Goal: Information Seeking & Learning: Understand process/instructions

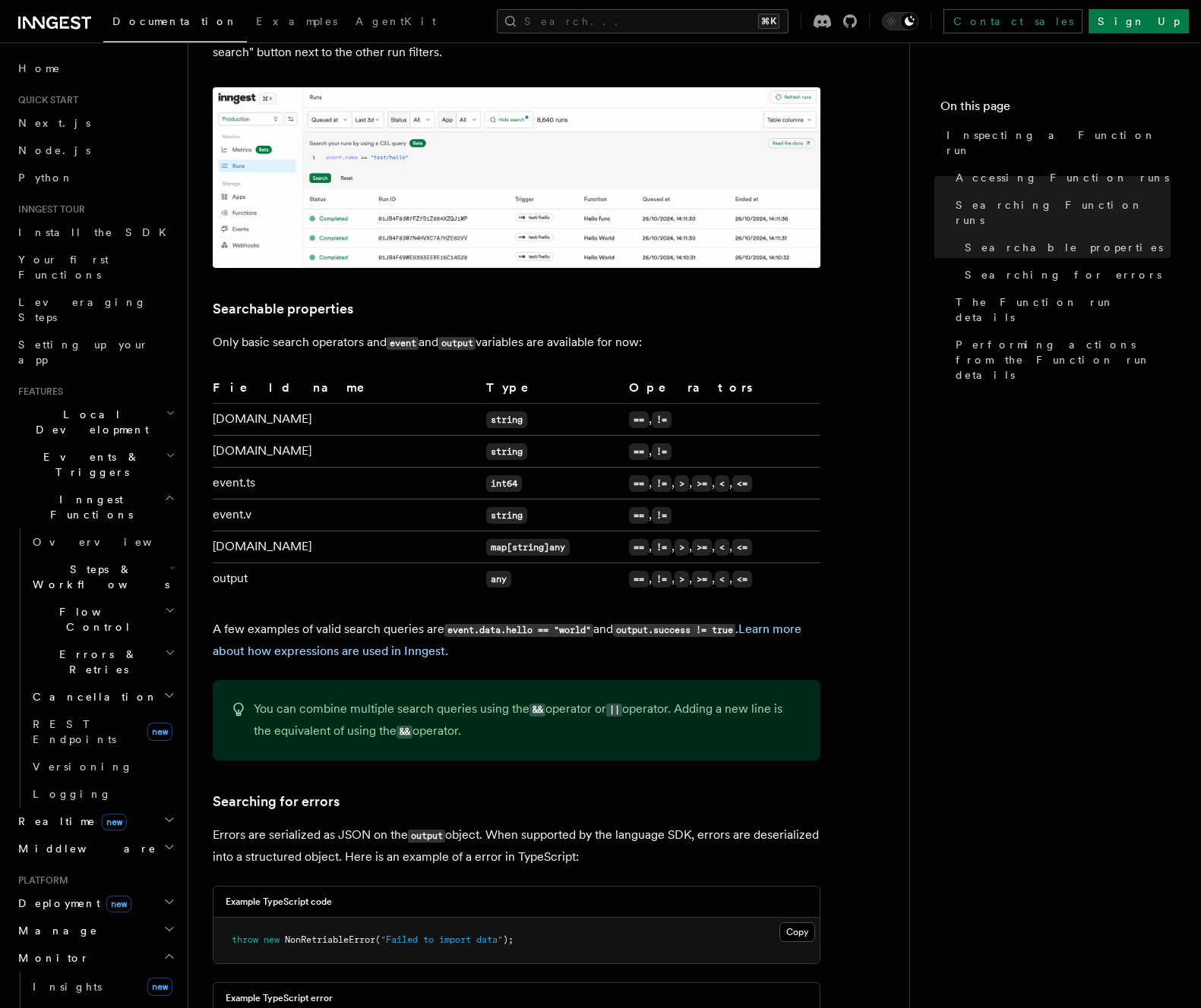
scroll to position [662, 0]
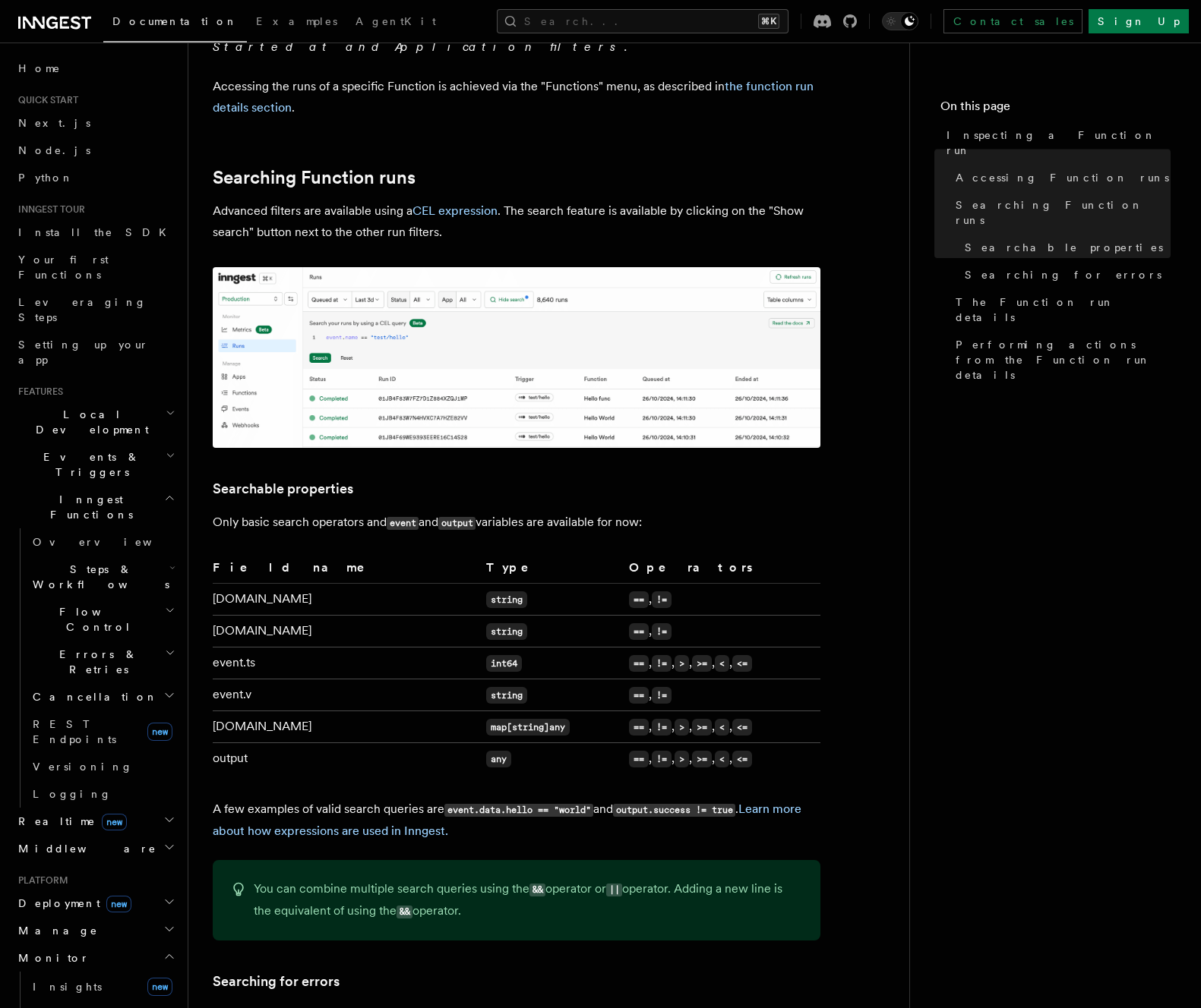
click at [247, 584] on td "[DOMAIN_NAME]" at bounding box center [346, 599] width 267 height 32
click at [229, 588] on td "[DOMAIN_NAME]" at bounding box center [346, 599] width 267 height 32
click at [312, 592] on td "[DOMAIN_NAME]" at bounding box center [346, 599] width 267 height 32
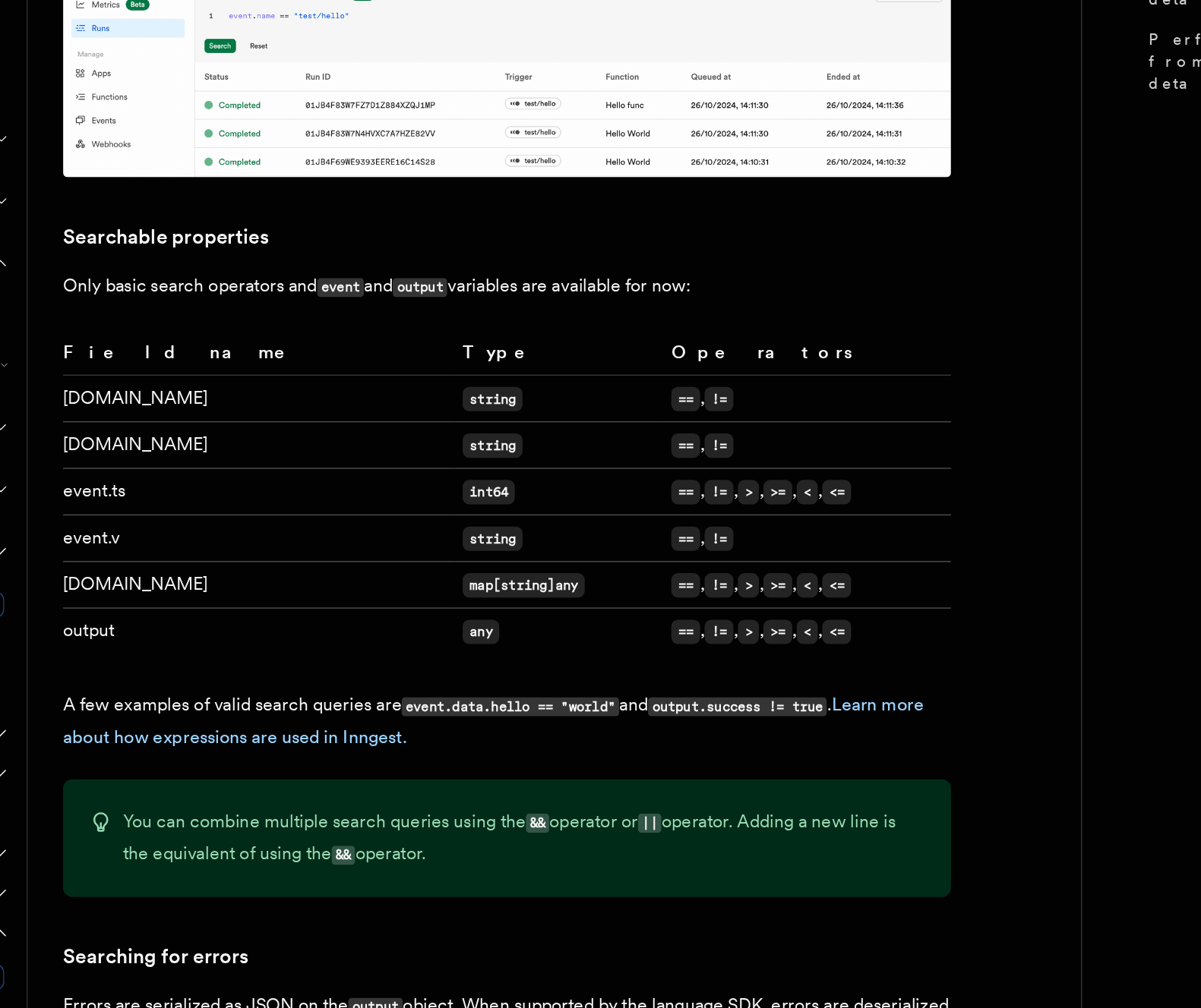
scroll to position [693, 0]
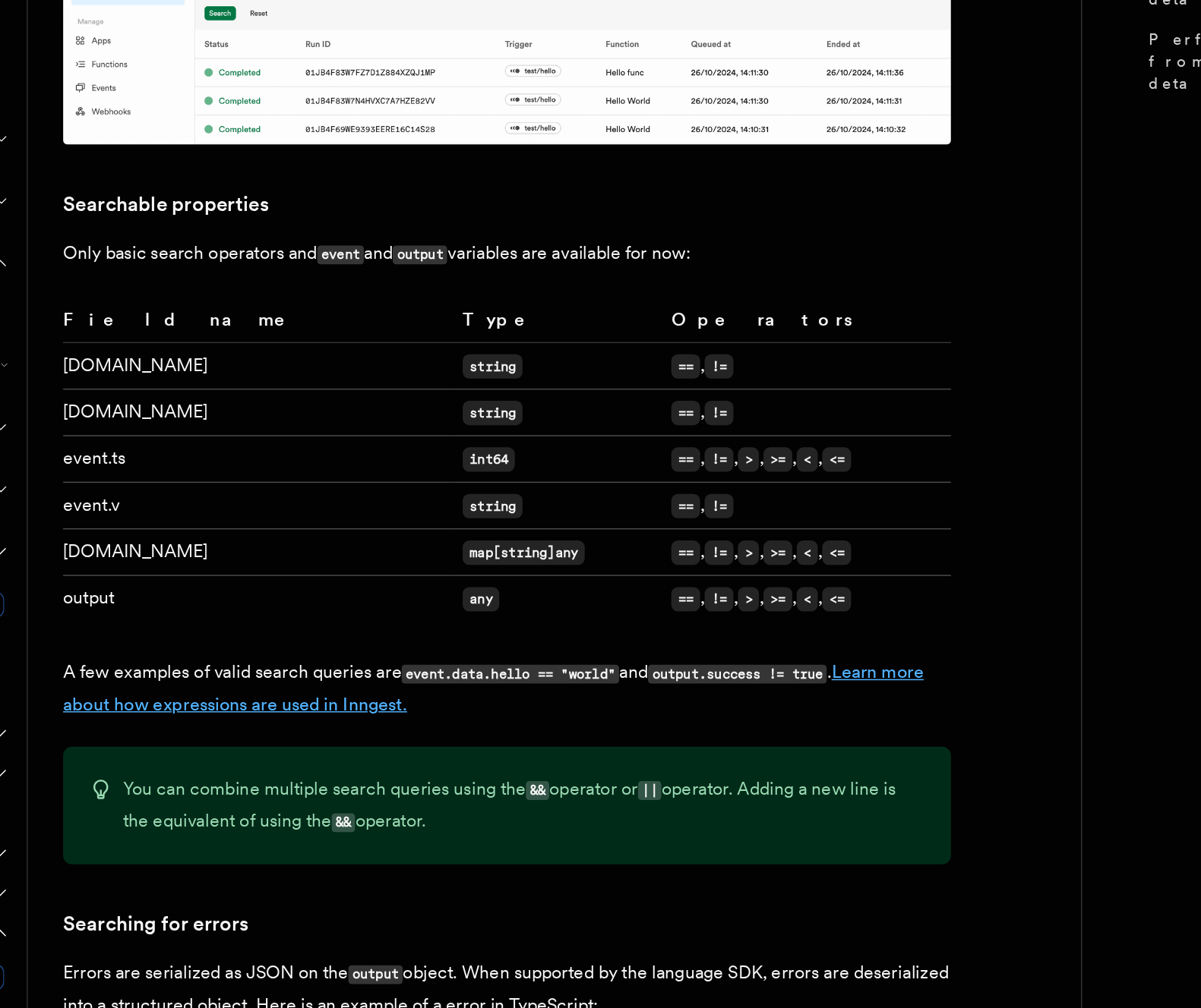
click at [384, 778] on link "Learn more about how expressions are used in Inngest." at bounding box center [506, 789] width 588 height 36
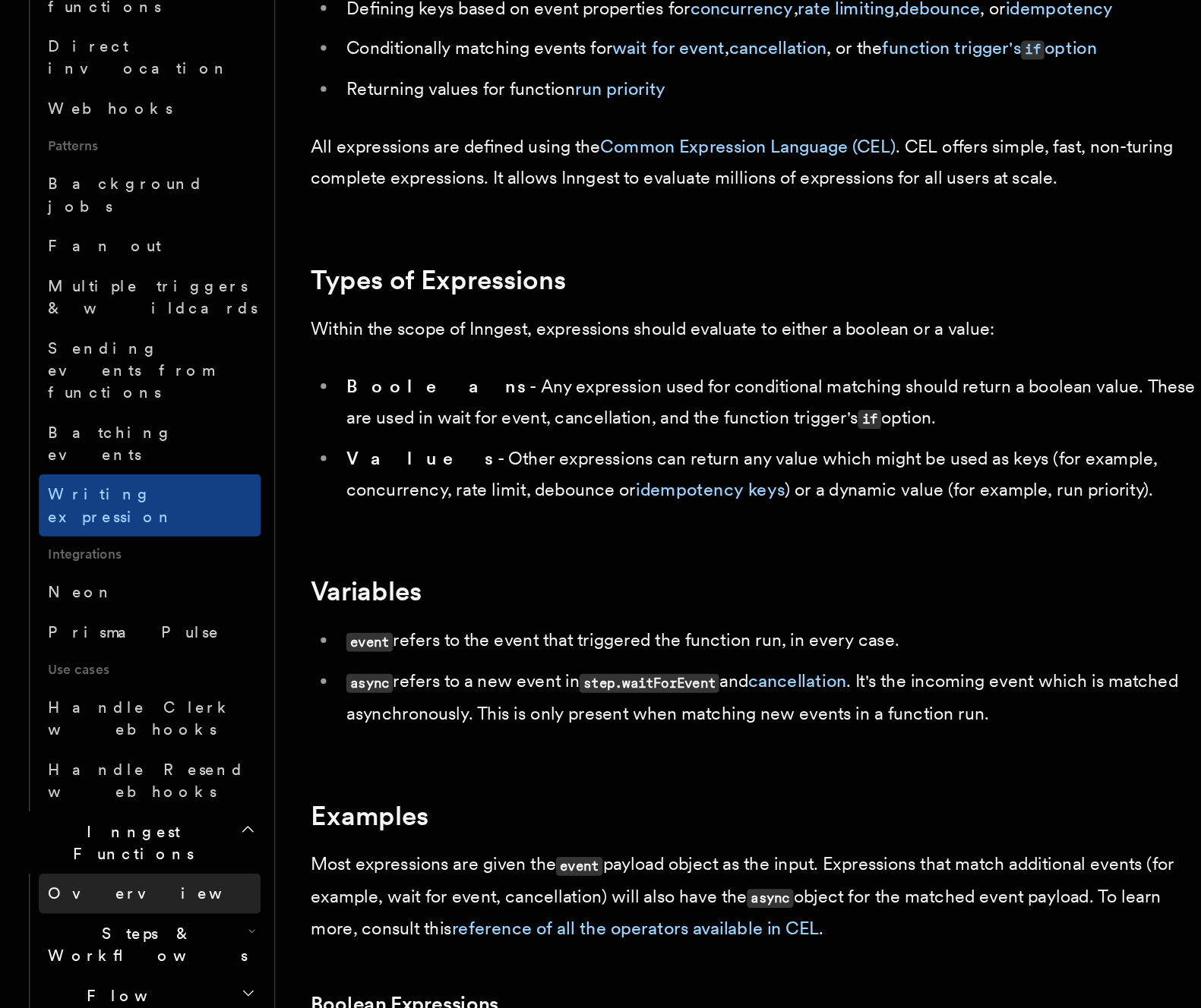
scroll to position [99, 0]
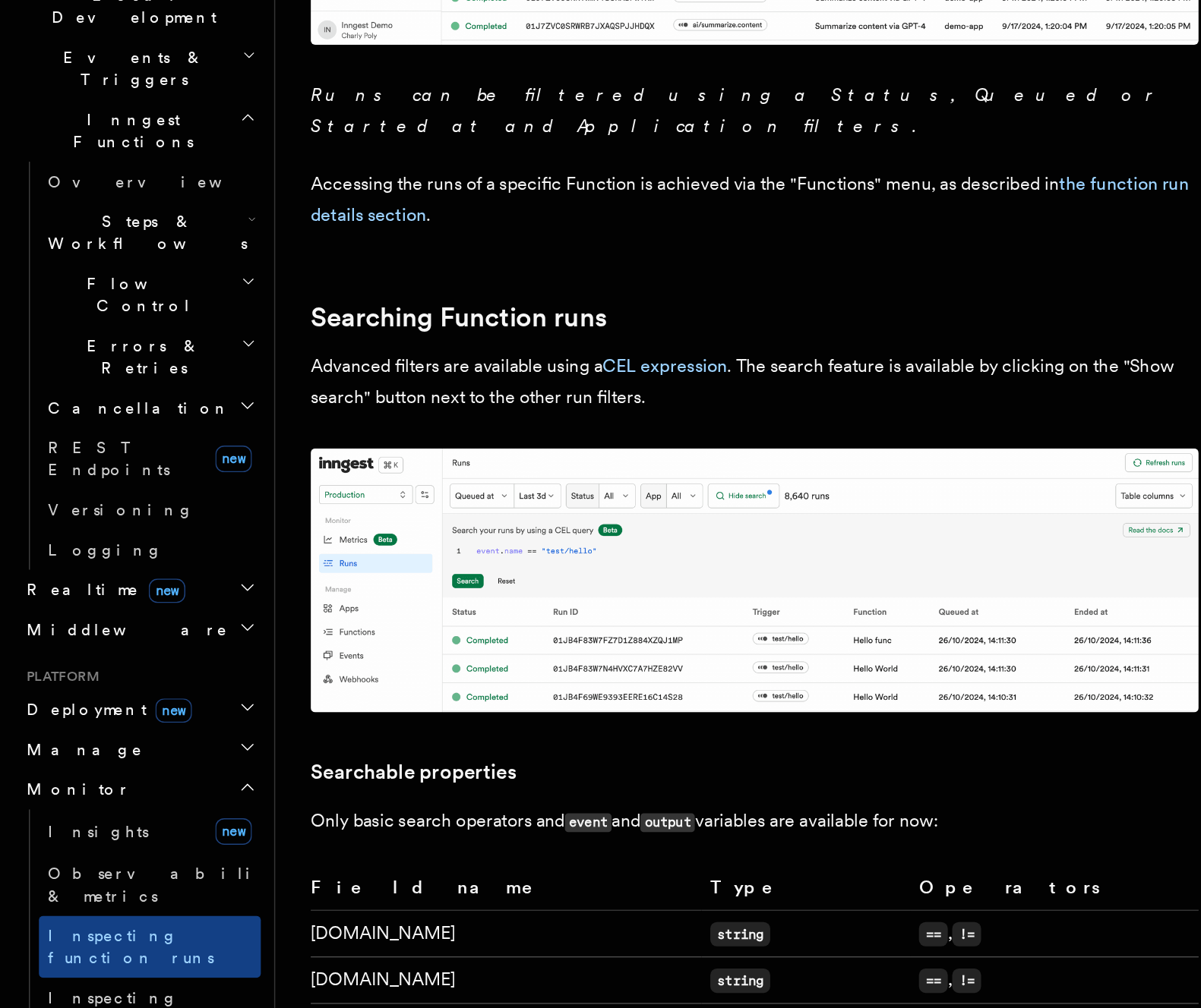
scroll to position [326, 0]
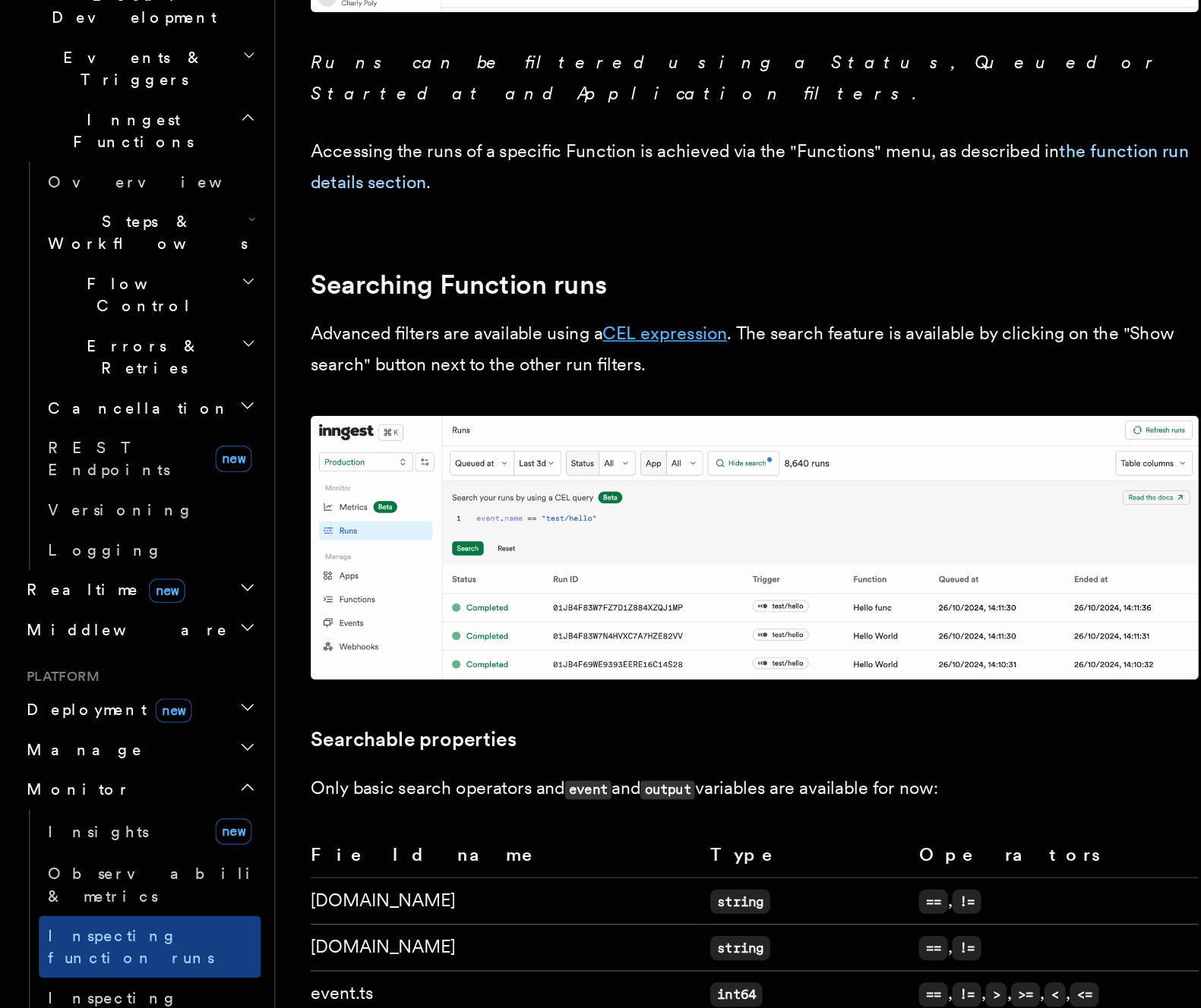
click at [473, 539] on link "CEL expression" at bounding box center [454, 546] width 85 height 15
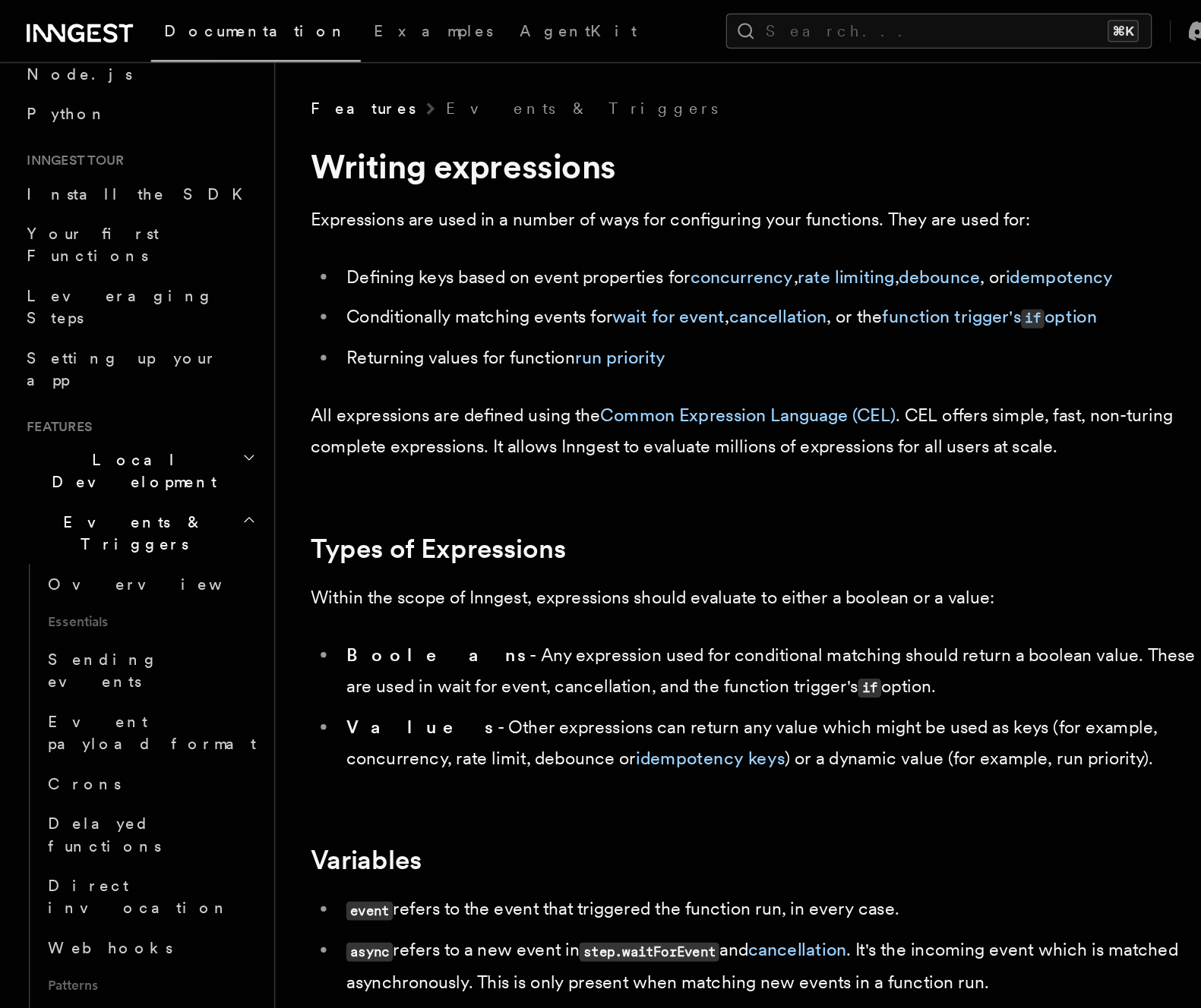
click at [286, 106] on h1 "Writing expressions" at bounding box center [516, 114] width 607 height 28
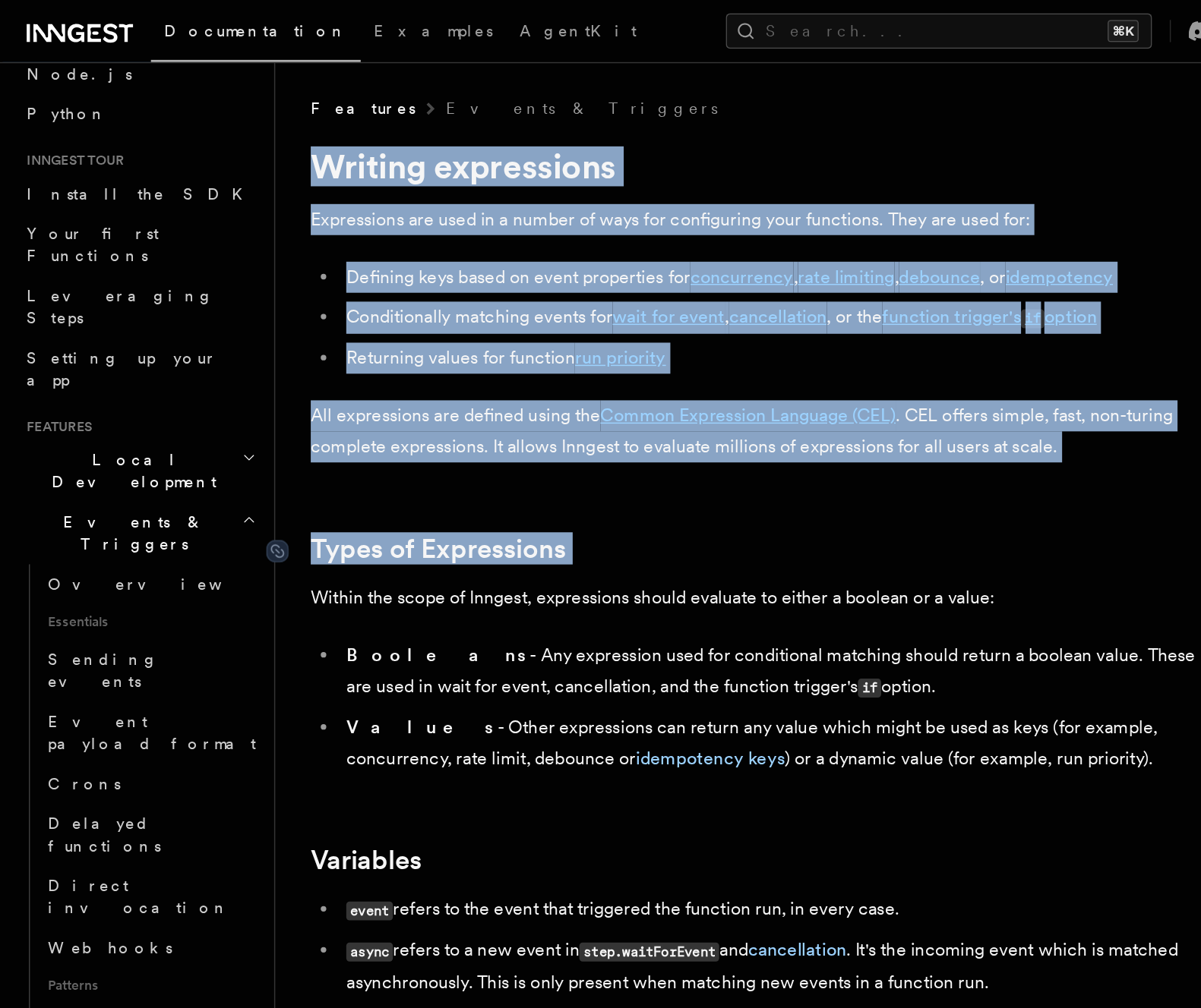
drag, startPoint x: 286, startPoint y: 106, endPoint x: 293, endPoint y: 373, distance: 267.1
click at [392, 111] on h1 "Writing expressions" at bounding box center [516, 114] width 607 height 28
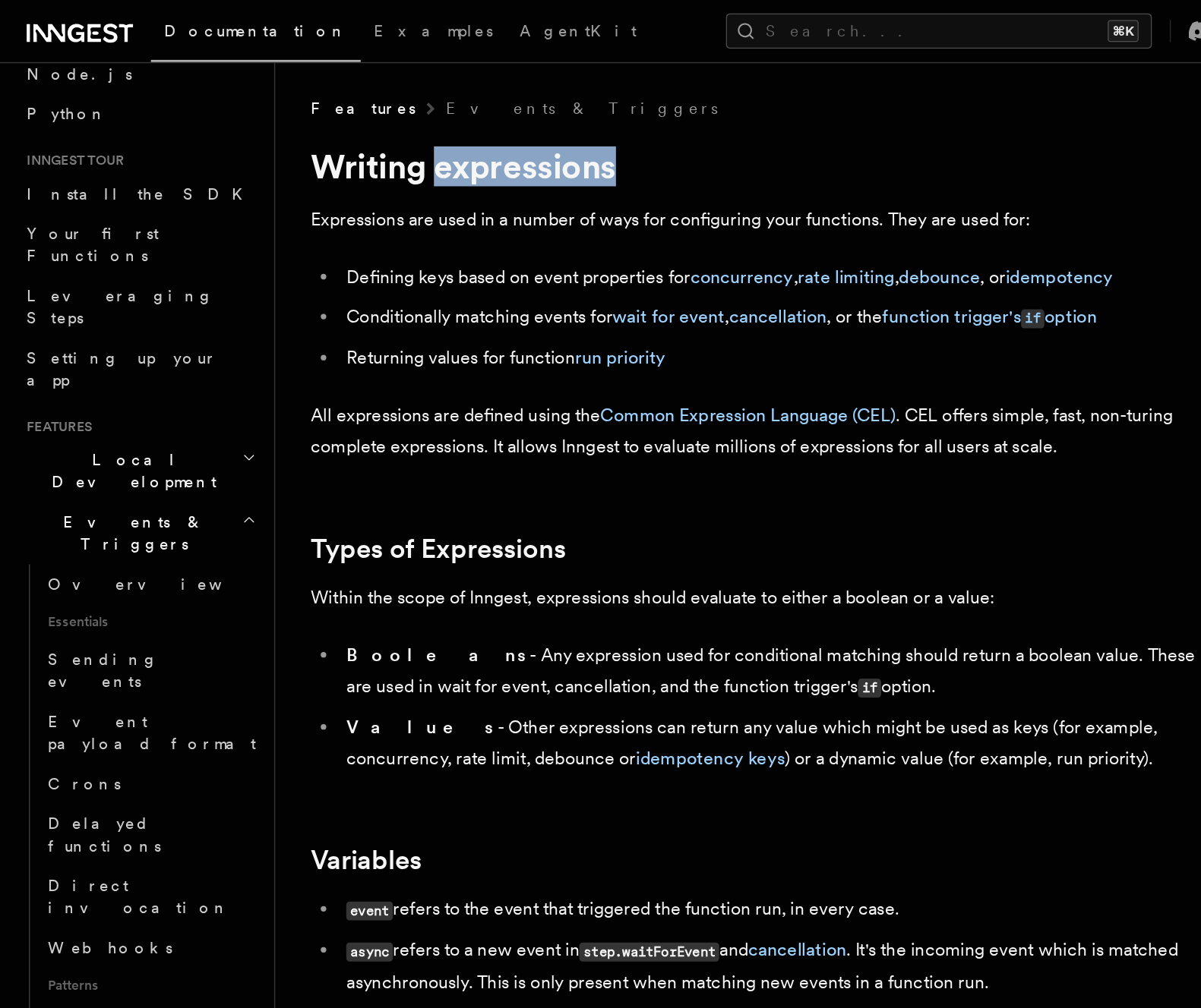
click at [392, 111] on h1 "Writing expressions" at bounding box center [516, 114] width 607 height 28
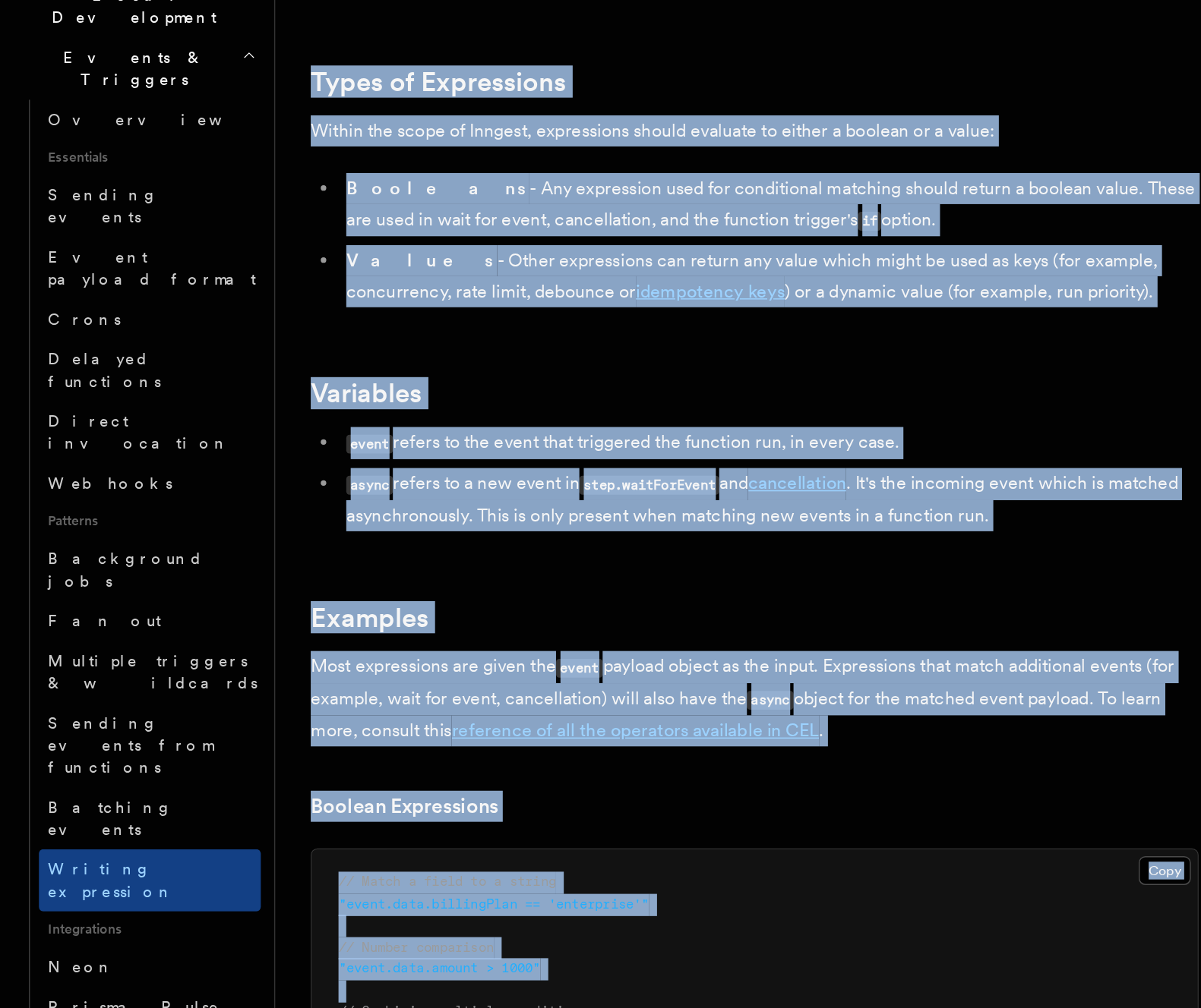
scroll to position [22, 0]
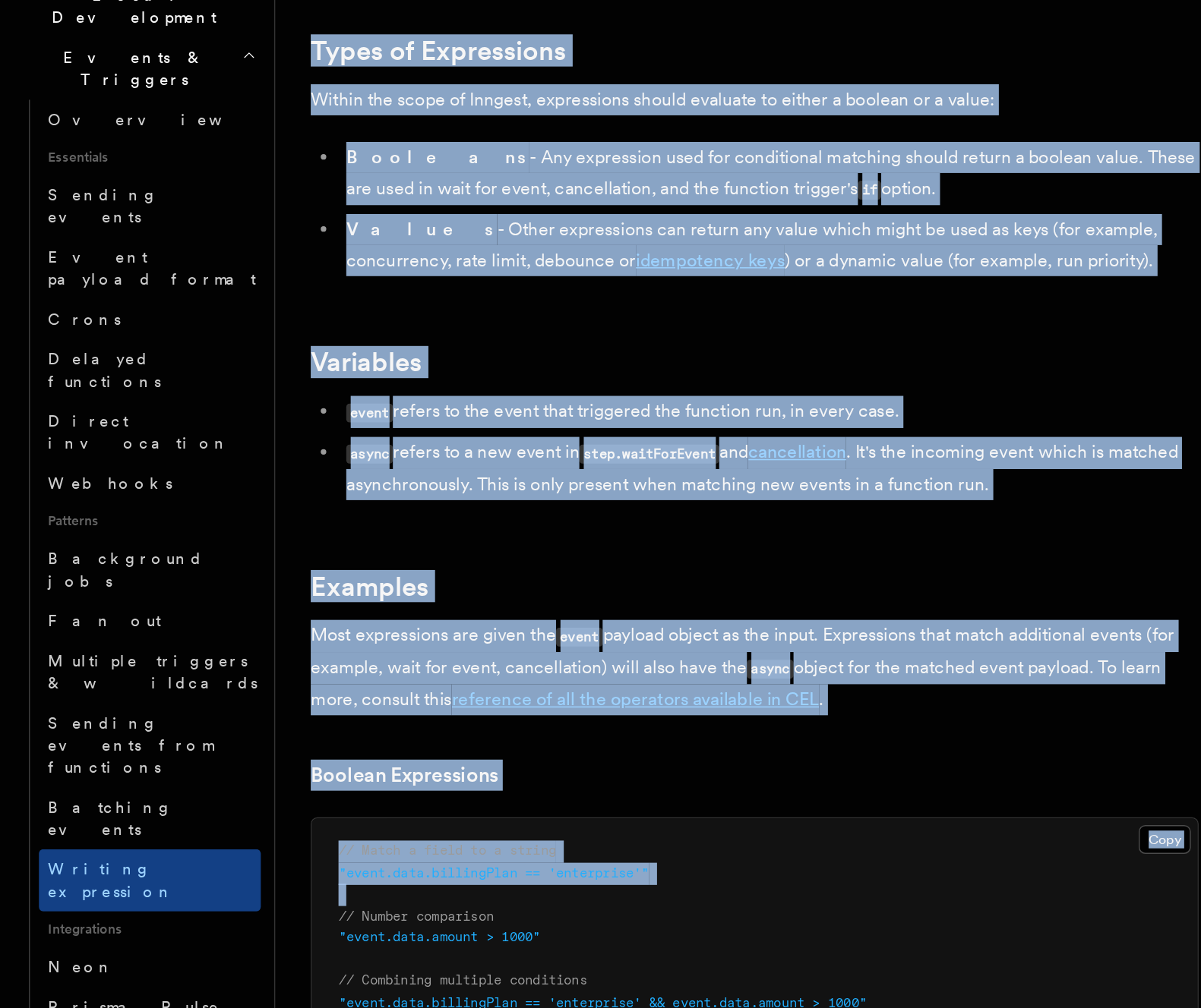
drag, startPoint x: 392, startPoint y: 111, endPoint x: 429, endPoint y: 916, distance: 805.8
click at [429, 916] on span ""event.data.billingPlan == 'enterprise'"" at bounding box center [338, 916] width 213 height 10
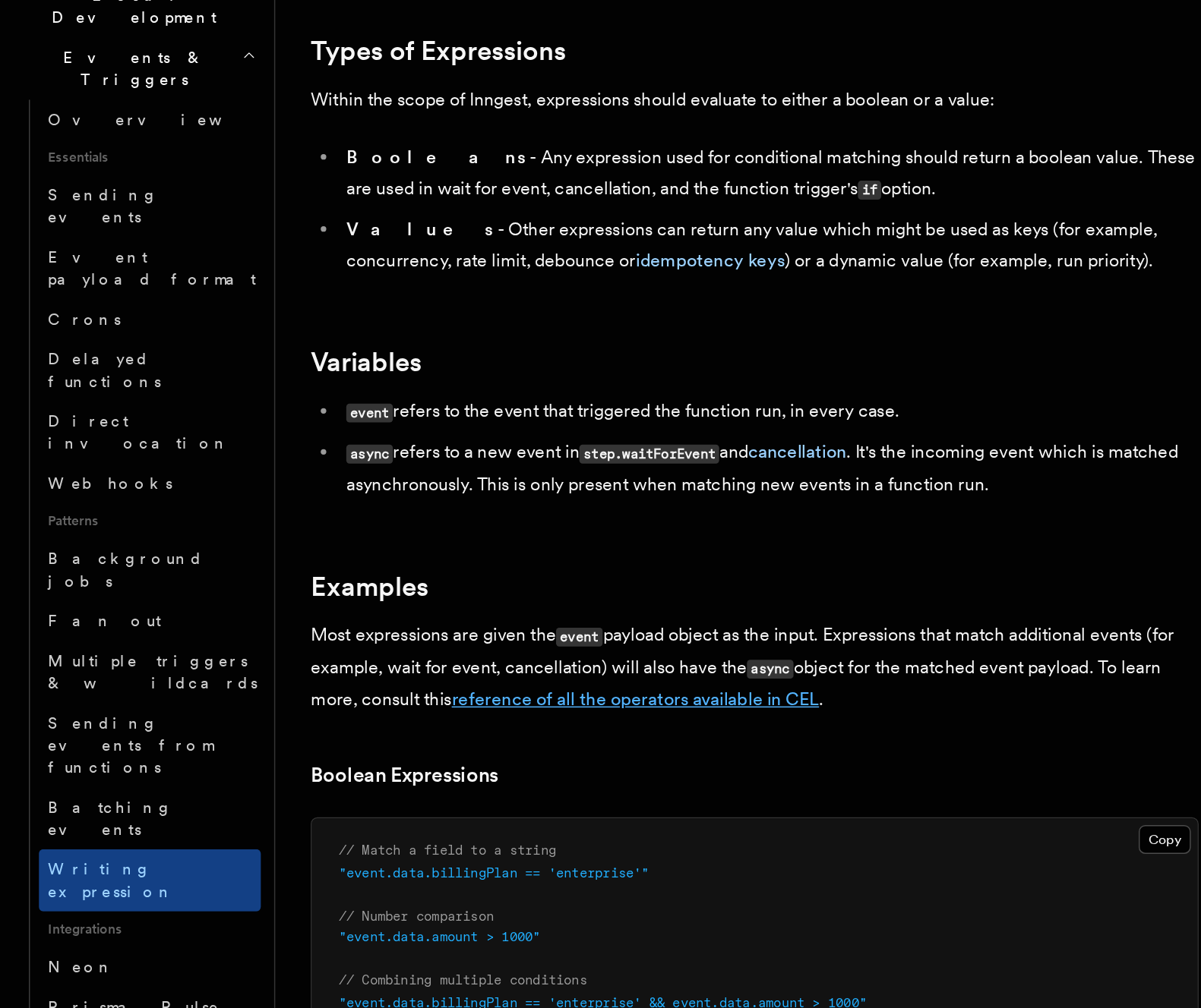
click at [482, 790] on link "reference of all the operators available in CEL" at bounding box center [435, 796] width 251 height 15
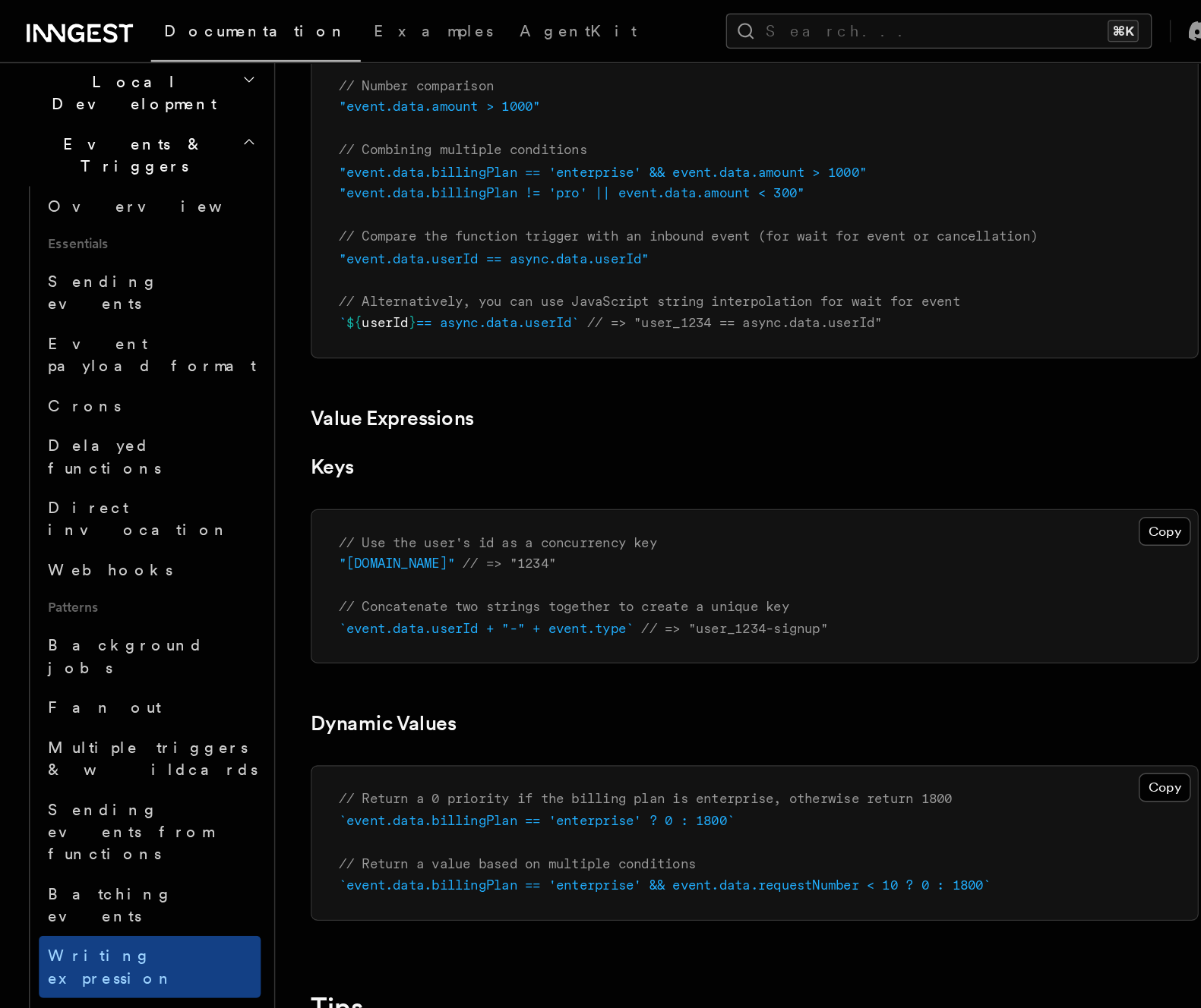
scroll to position [908, 0]
click at [442, 384] on pre "// Use the user's id as a concurrency key "[DOMAIN_NAME]" // => "1234" // Conca…" at bounding box center [516, 403] width 606 height 105
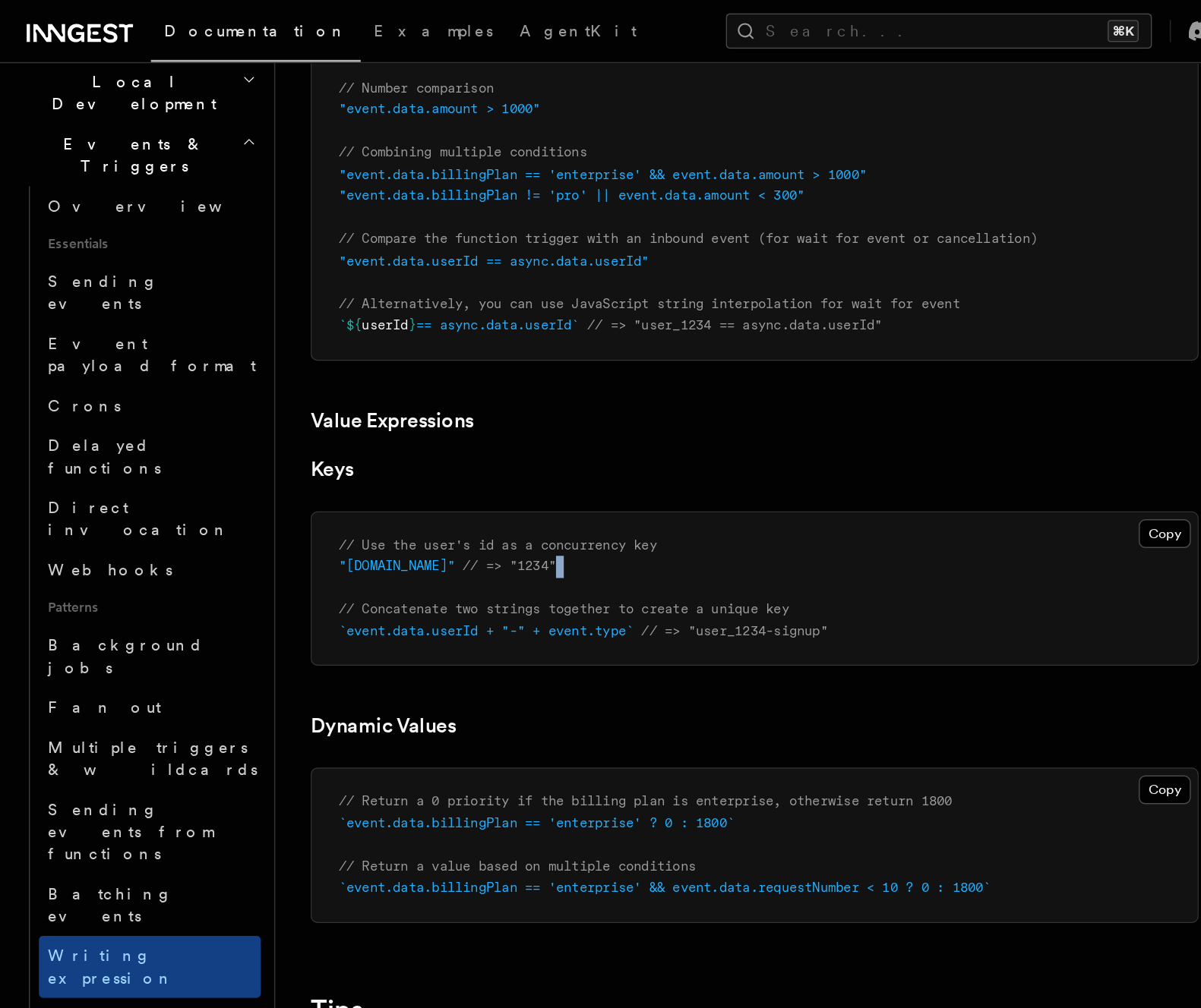
click at [442, 384] on pre "// Use the user's id as a concurrency key "[DOMAIN_NAME]" // => "1234" // Conca…" at bounding box center [516, 403] width 606 height 105
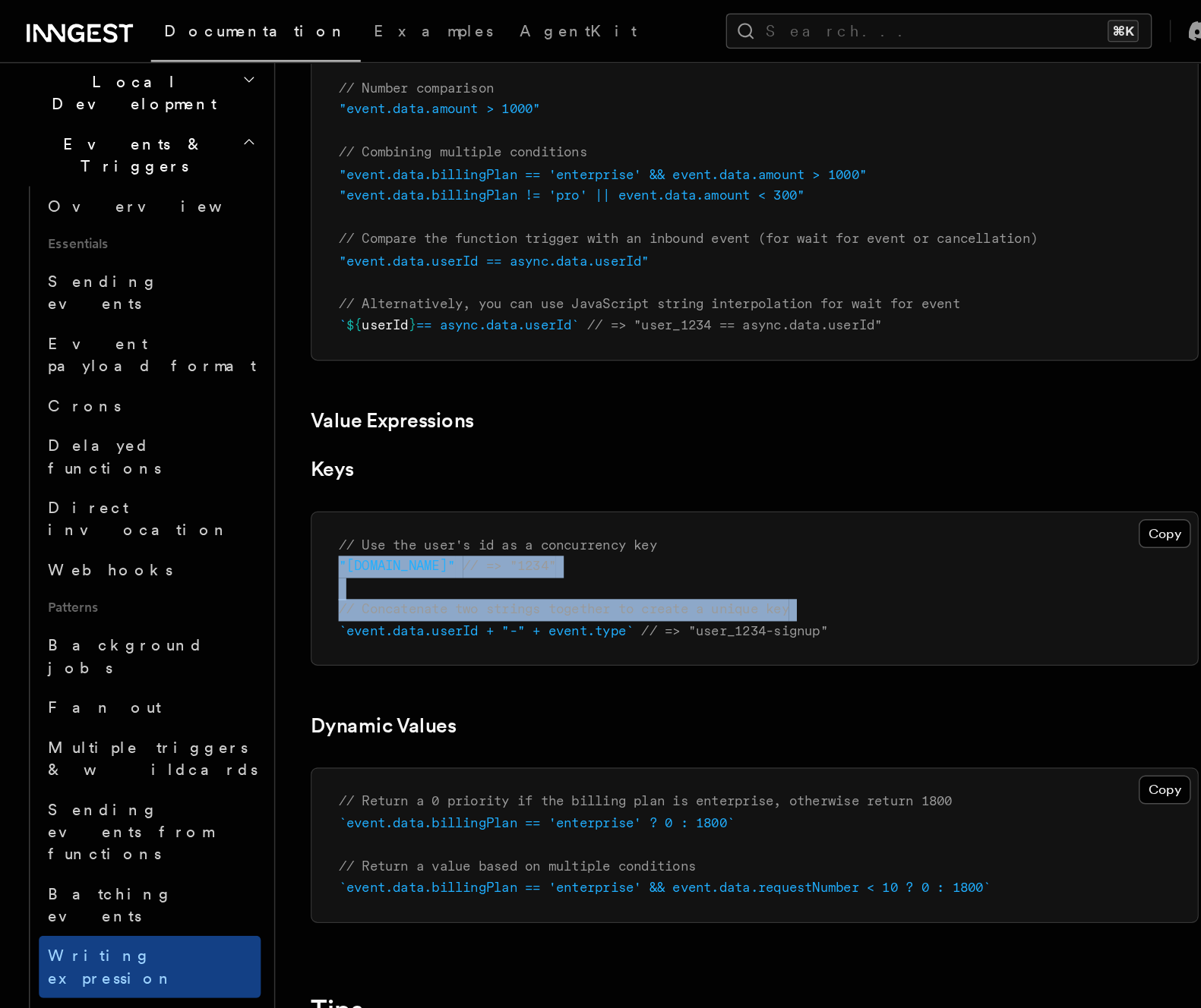
drag, startPoint x: 442, startPoint y: 384, endPoint x: 430, endPoint y: 421, distance: 38.9
click at [430, 421] on pre "// Use the user's id as a concurrency key "[DOMAIN_NAME]" // => "1234" // Conca…" at bounding box center [516, 403] width 606 height 105
click at [430, 421] on span "// Concatenate two strings together to create a unique key" at bounding box center [385, 416] width 308 height 10
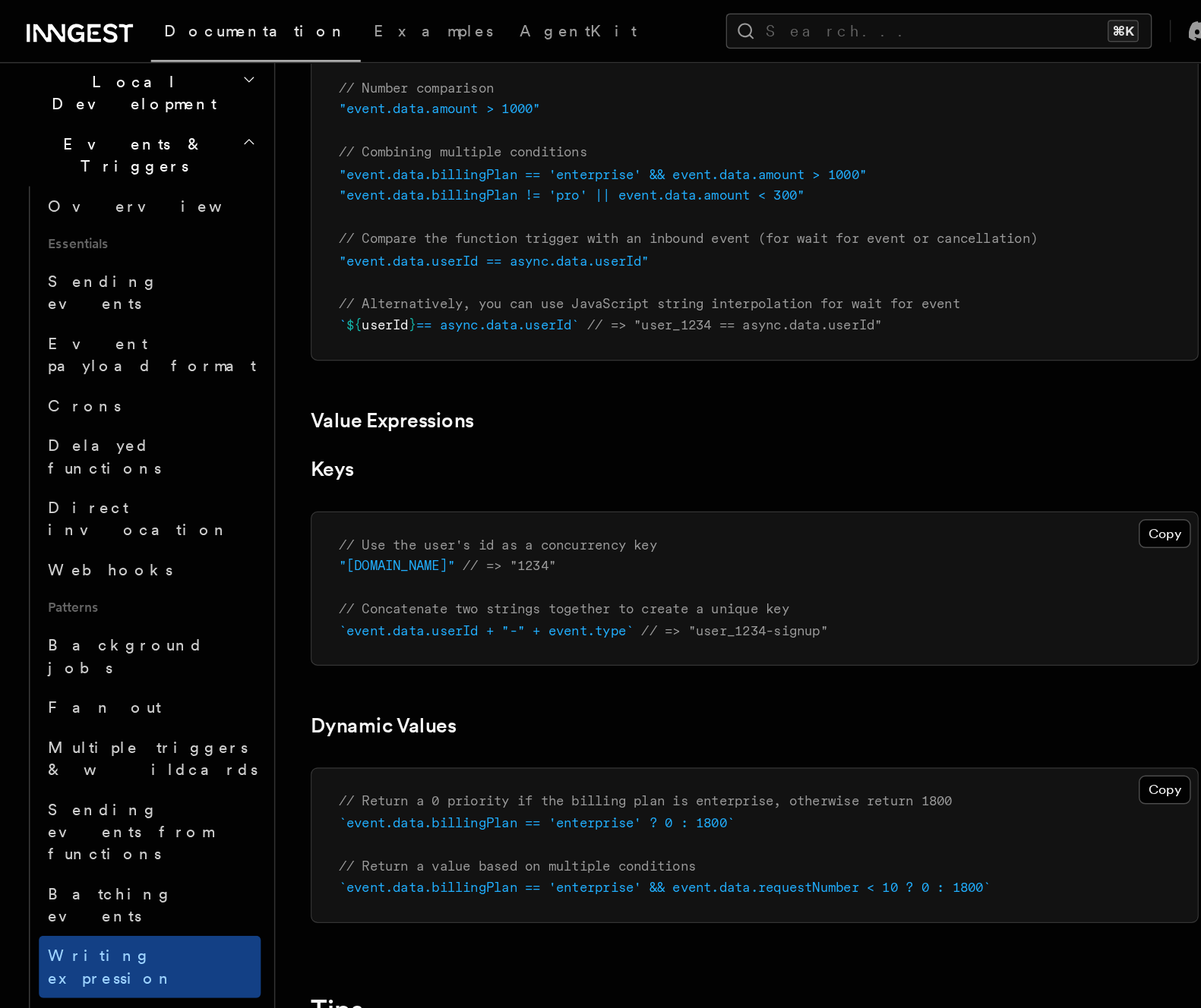
click at [424, 443] on pre "// Use the user's id as a concurrency key "[DOMAIN_NAME]" // => "1234" // Conca…" at bounding box center [516, 403] width 606 height 105
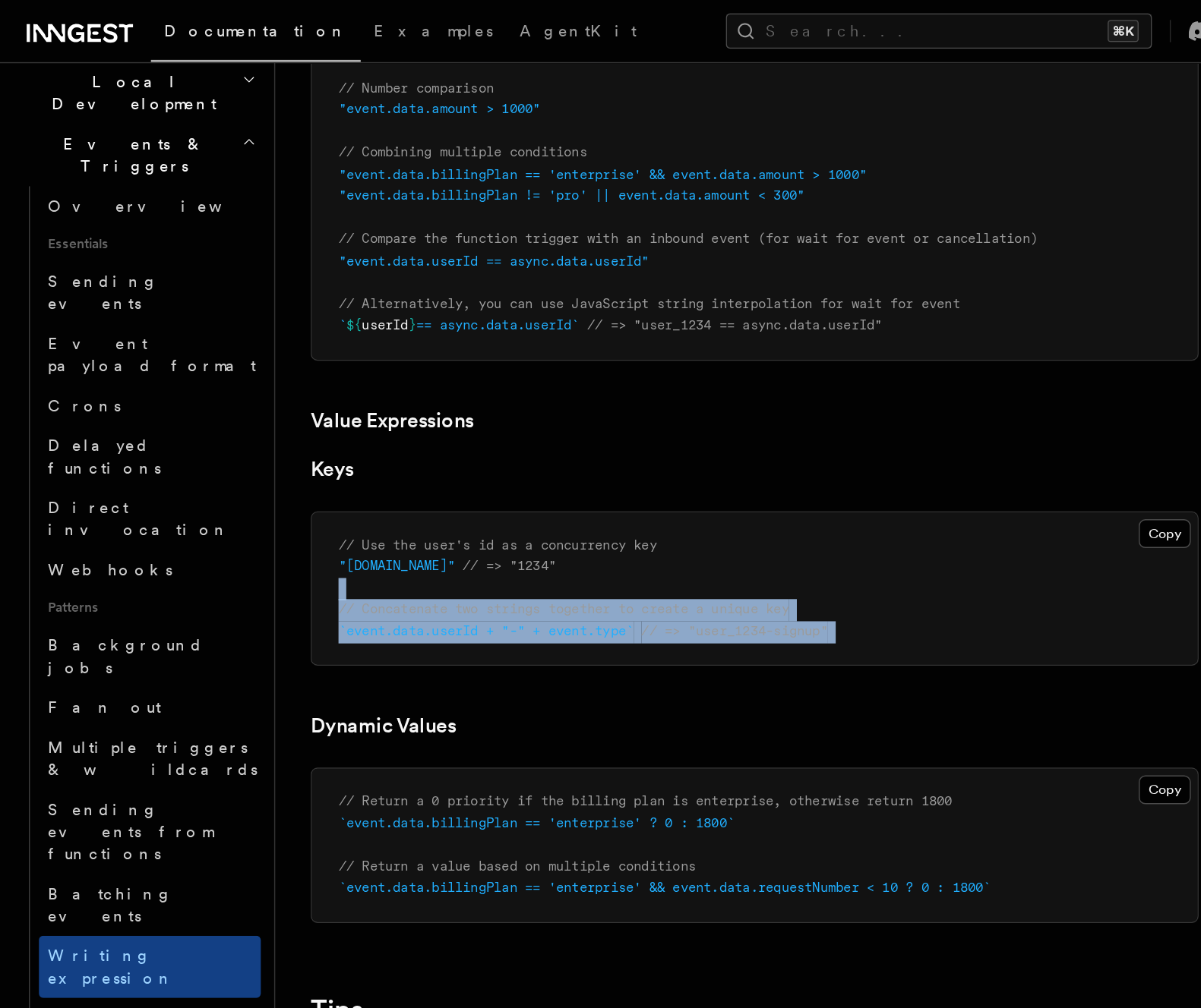
click at [436, 406] on pre "// Use the user's id as a concurrency key "[DOMAIN_NAME]" // => "1234" // Conca…" at bounding box center [516, 403] width 606 height 105
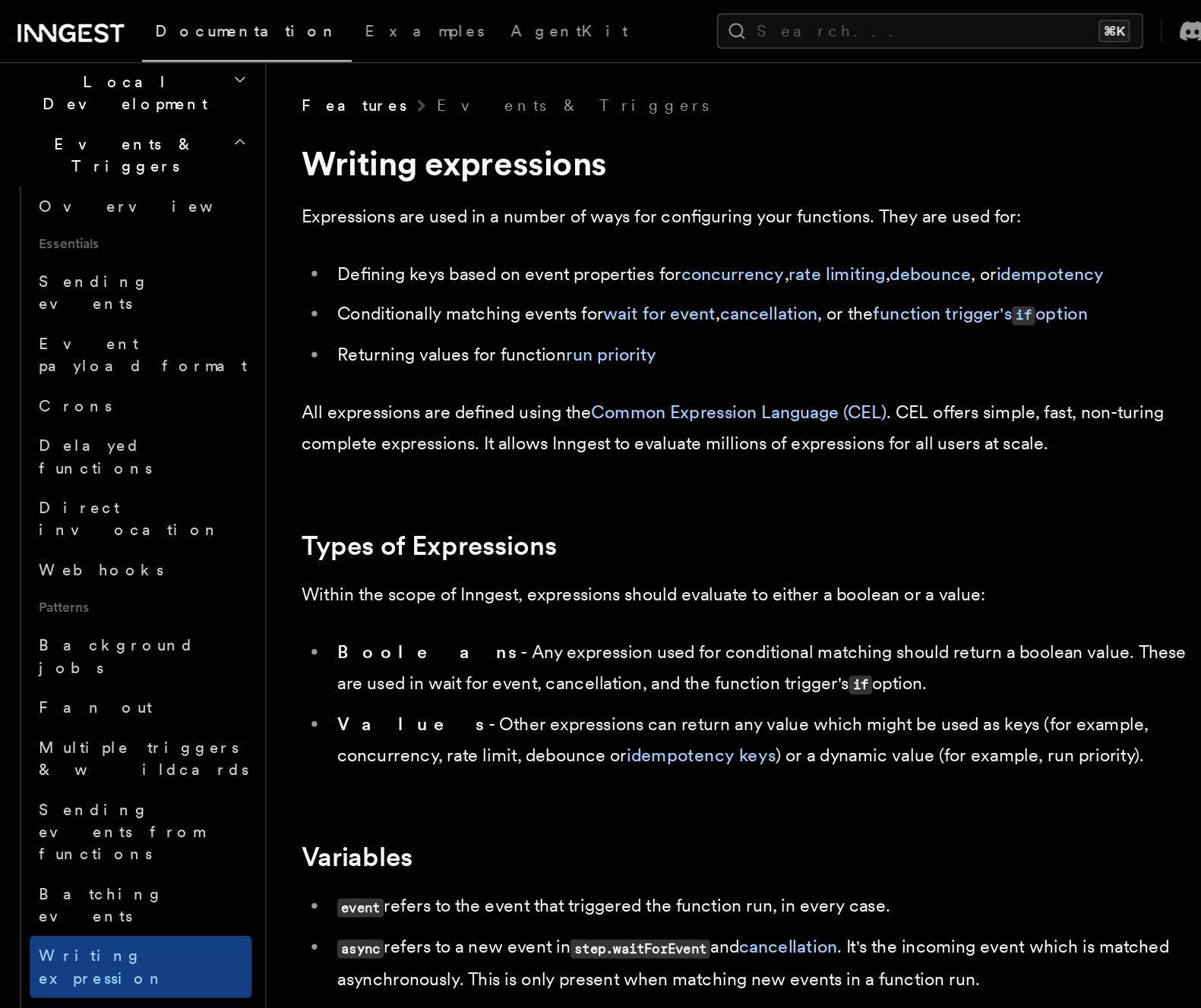
scroll to position [0, 0]
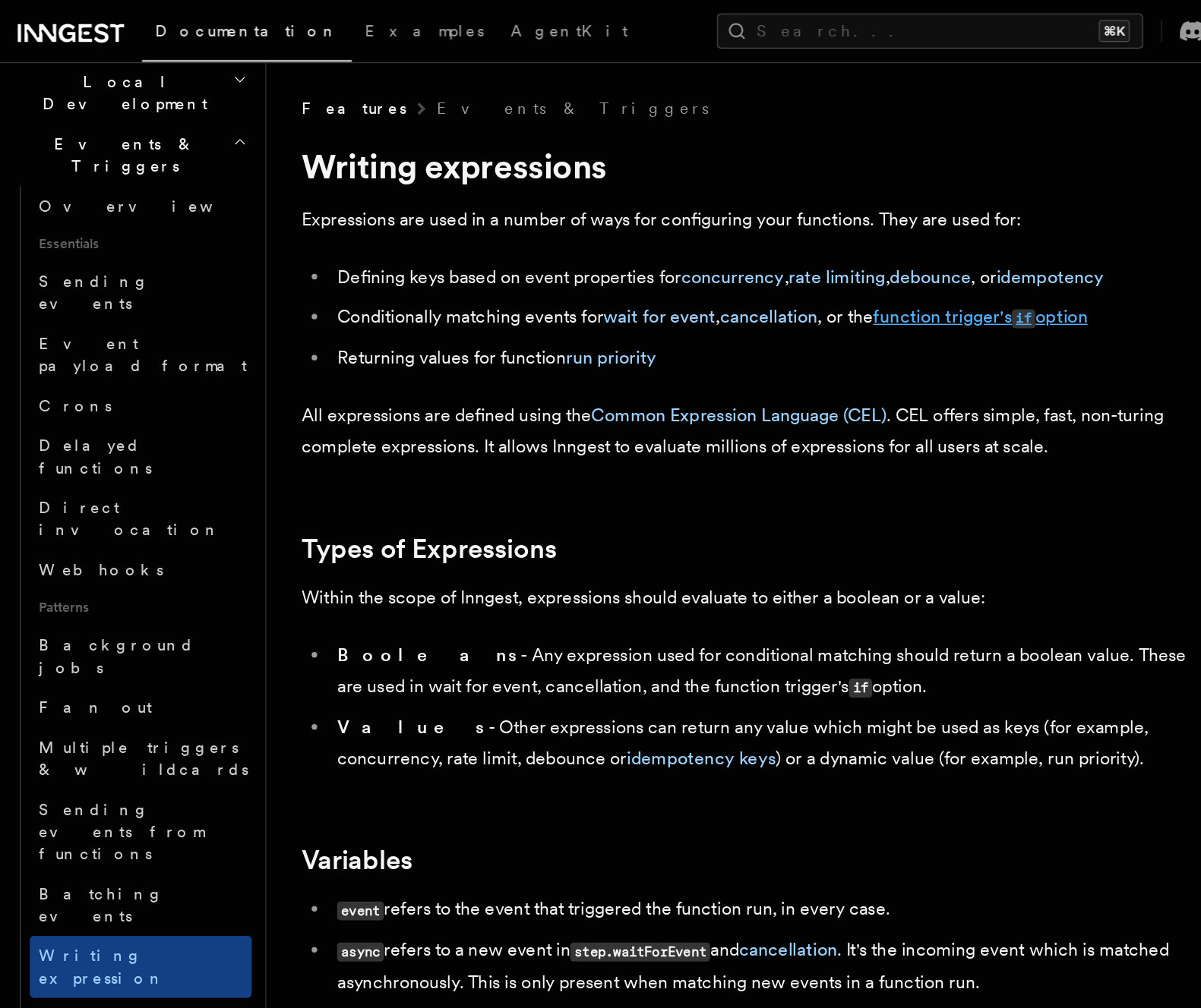
click at [650, 221] on link "function trigger's if option" at bounding box center [677, 217] width 147 height 15
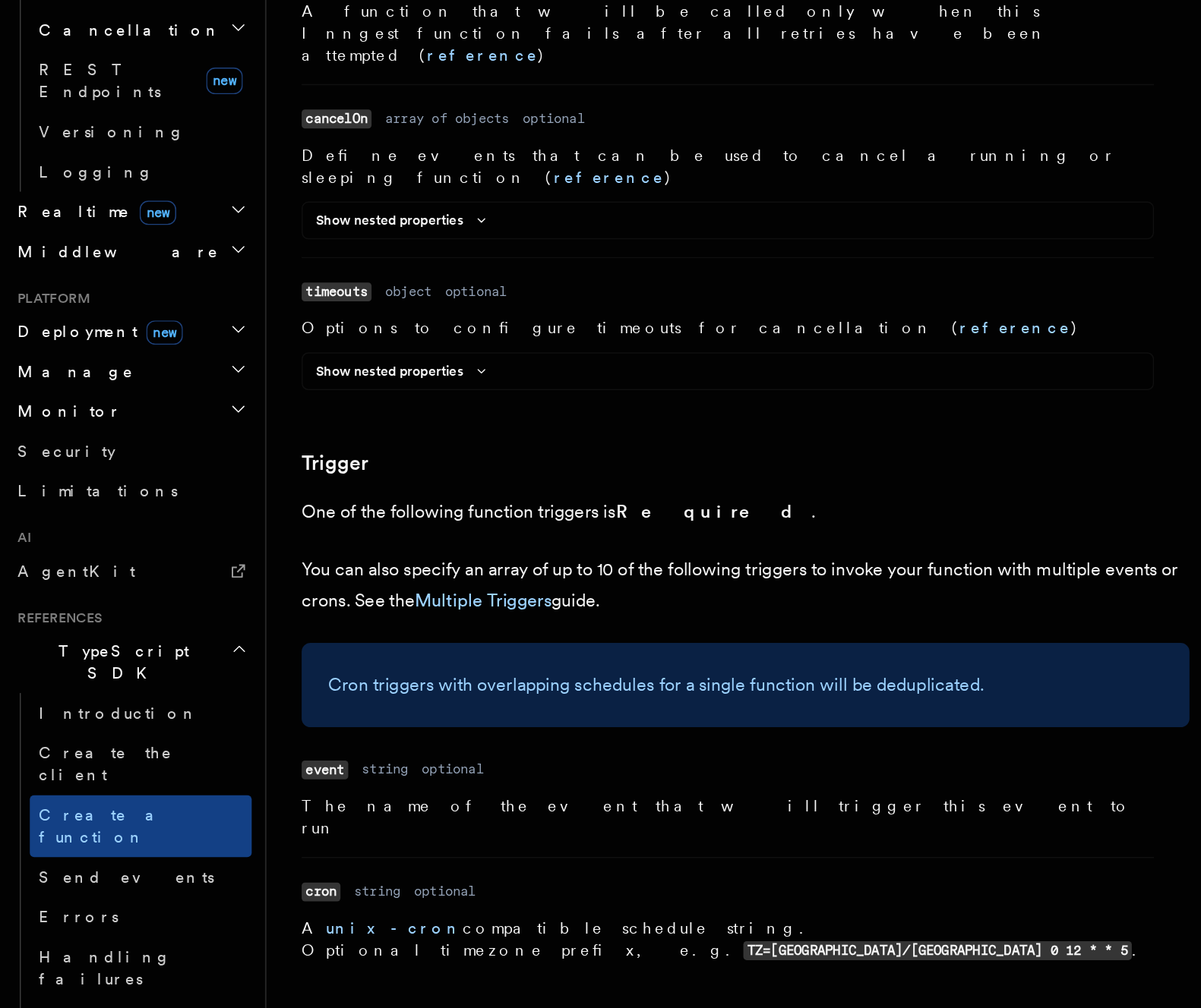
scroll to position [1493, 0]
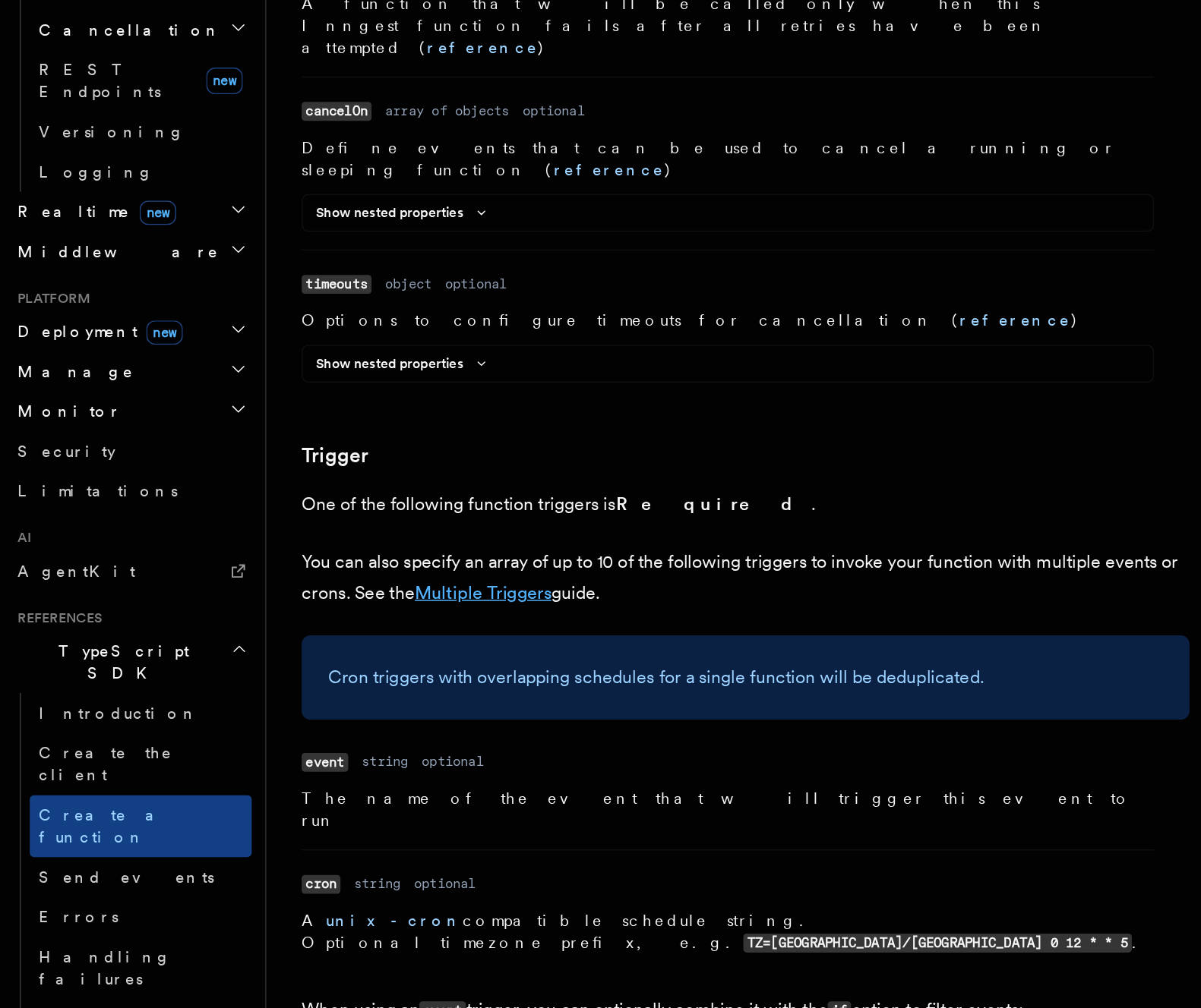
click at [354, 717] on link "Multiple Triggers" at bounding box center [337, 724] width 93 height 15
